Goal: Transaction & Acquisition: Purchase product/service

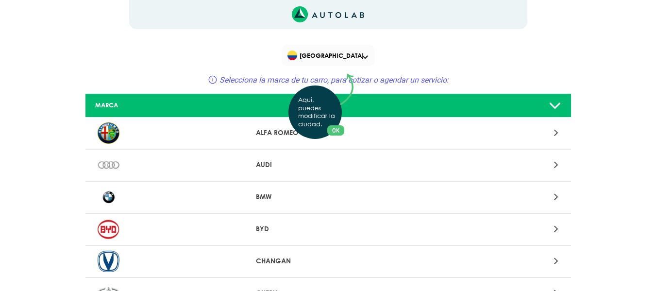
click at [341, 54] on div "Aquí, puedes modificar la ciudad. OK .aex,.bex{fill:none!important;stroke:#50c4…" at bounding box center [328, 145] width 656 height 291
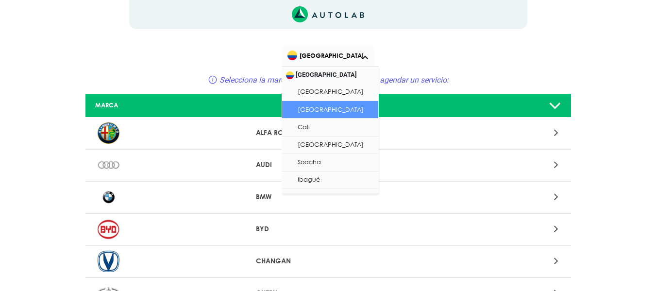
click at [341, 54] on span "[GEOGRAPHIC_DATA]" at bounding box center [328, 56] width 83 height 14
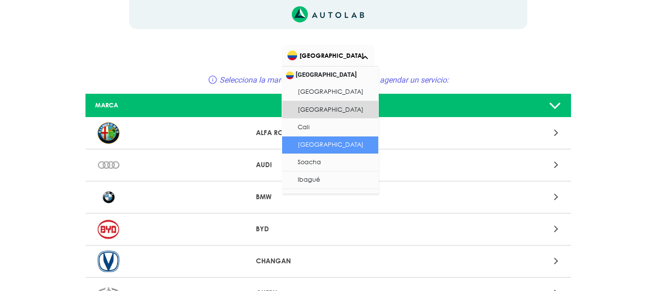
click at [328, 152] on li "[GEOGRAPHIC_DATA]" at bounding box center [330, 144] width 96 height 17
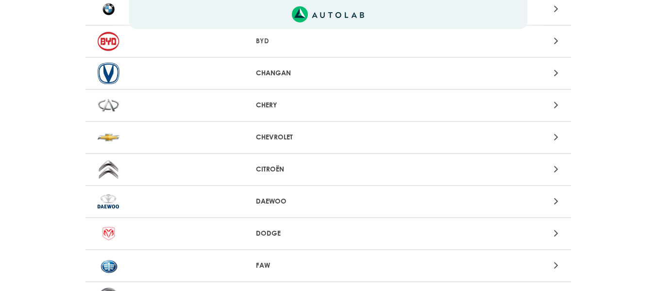
scroll to position [188, 0]
click at [282, 144] on div "CHEVROLET" at bounding box center [327, 137] width 485 height 32
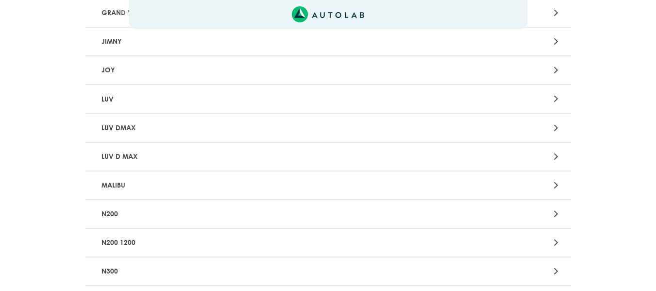
scroll to position [1406, 0]
click at [196, 68] on p "JOY" at bounding box center [249, 69] width 302 height 18
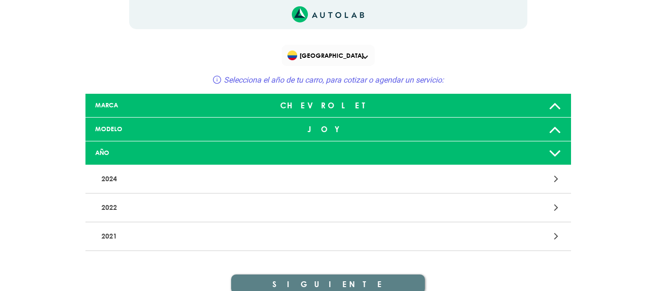
scroll to position [45, 0]
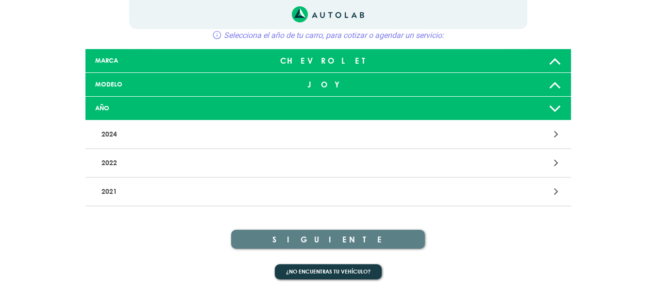
click at [284, 105] on div at bounding box center [328, 108] width 160 height 8
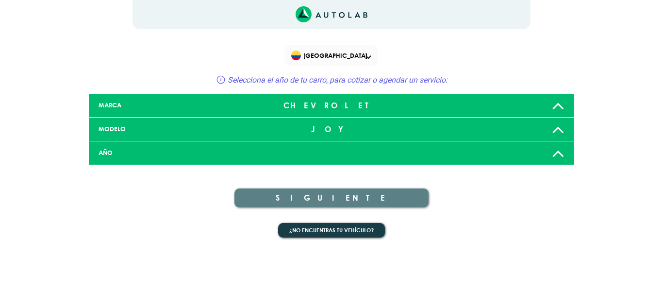
click at [314, 153] on div at bounding box center [331, 153] width 160 height 8
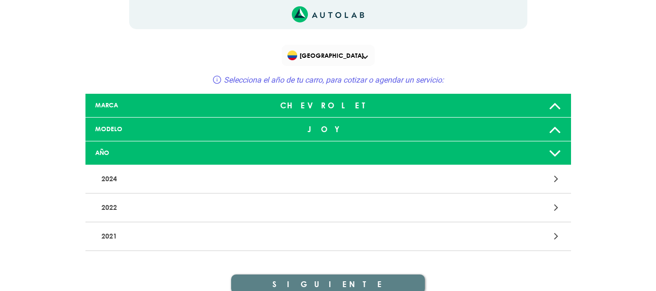
click at [110, 208] on p "2022" at bounding box center [249, 207] width 302 height 18
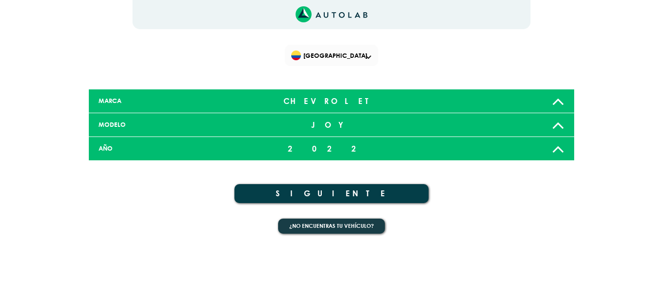
click at [266, 199] on button "SIGUIENTE" at bounding box center [331, 193] width 194 height 19
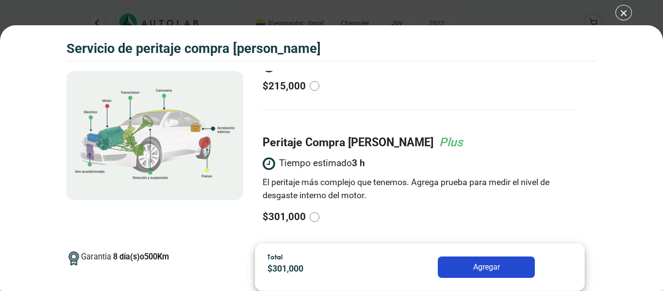
scroll to position [101, 0]
click at [285, 180] on p "El peritaje más complejo que tenemos. Agrega prueba para medir el nivel de desg…" at bounding box center [420, 188] width 315 height 26
click at [310, 212] on input "radio" at bounding box center [315, 217] width 10 height 10
radio input "true"
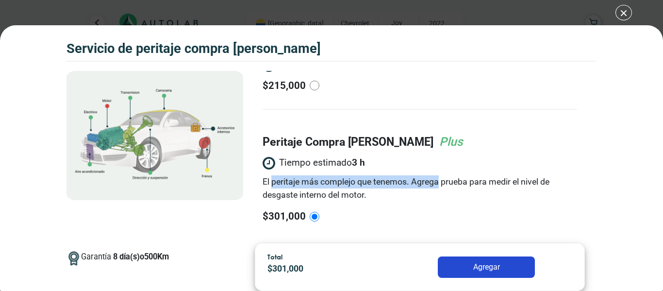
drag, startPoint x: 285, startPoint y: 180, endPoint x: 435, endPoint y: 187, distance: 150.2
click at [435, 187] on p "El peritaje más complejo que tenemos. Agrega prueba para medir el nivel de desg…" at bounding box center [420, 188] width 315 height 26
click at [319, 212] on input "radio" at bounding box center [315, 217] width 10 height 10
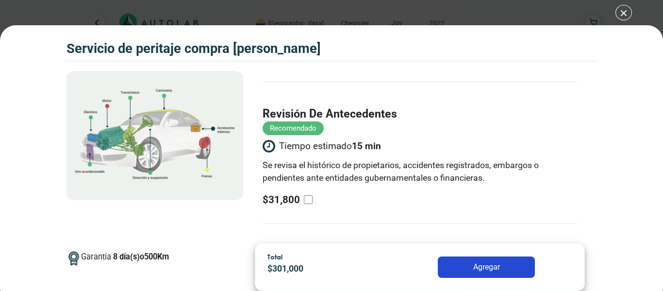
scroll to position [131, 0]
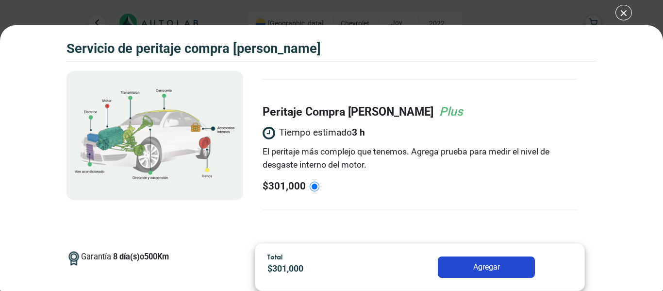
click at [319, 162] on p "El peritaje más complejo que tenemos. Agrega prueba para medir el nivel de desg…" at bounding box center [420, 158] width 315 height 26
click at [319, 182] on input "radio" at bounding box center [315, 187] width 10 height 10
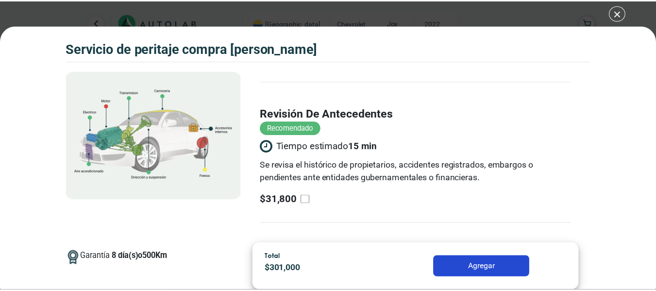
scroll to position [0, 0]
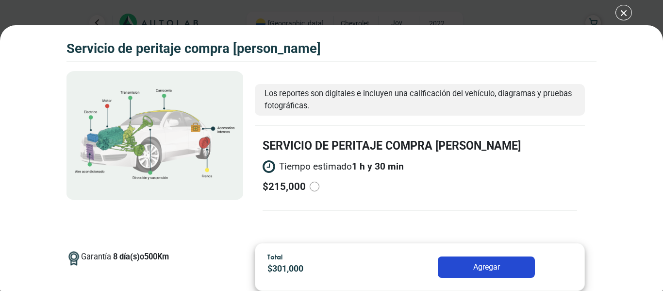
click at [516, 267] on button "Agregar" at bounding box center [486, 266] width 97 height 21
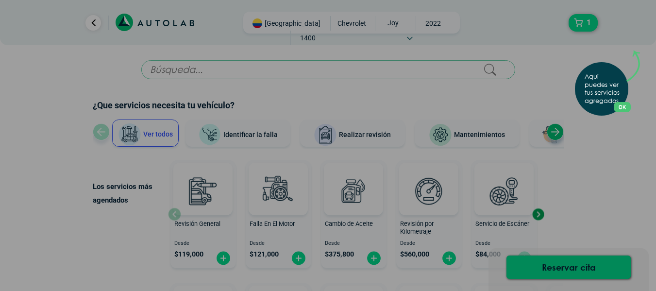
click at [599, 125] on div "Aquí puedes ver tus servicios agregados. OK .aex,.bex{fill:none!important;strok…" at bounding box center [328, 145] width 656 height 291
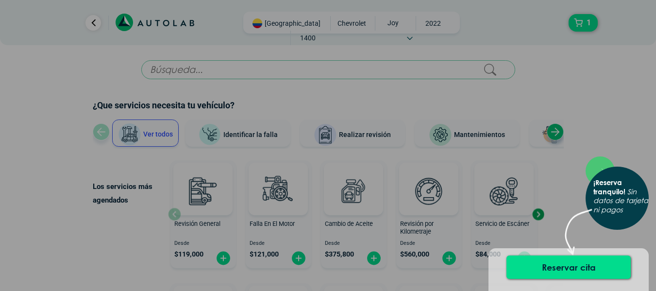
click at [599, 125] on div "× ¡Reserva tranquilo! Sin datos de tarjeta ni pagos" at bounding box center [328, 145] width 656 height 291
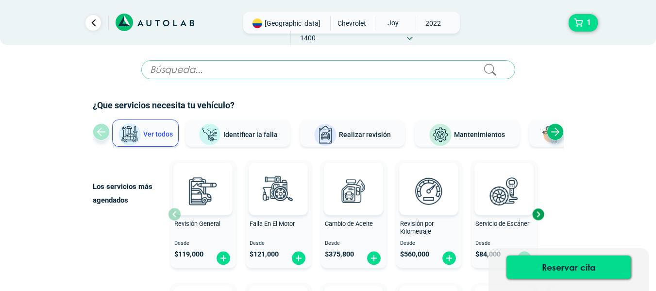
click at [416, 21] on span "2022" at bounding box center [433, 23] width 34 height 15
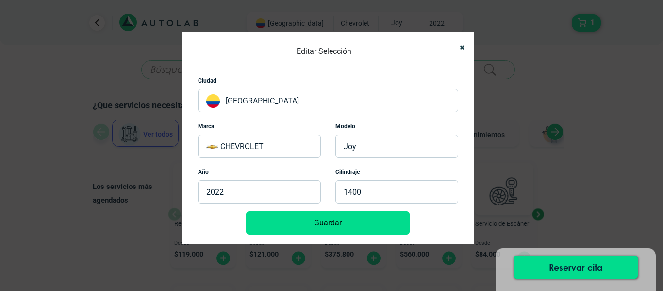
click at [223, 189] on p "2022" at bounding box center [259, 191] width 123 height 23
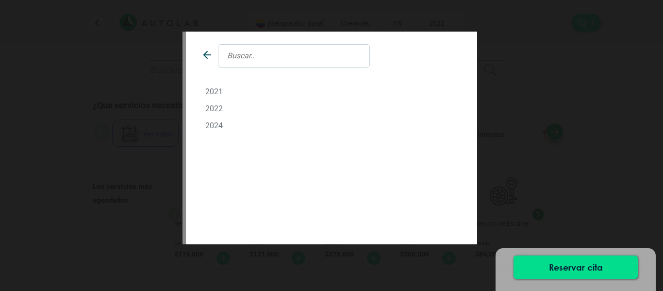
click at [204, 50] on icon at bounding box center [207, 55] width 12 height 12
